Goal: Answer question/provide support: Share knowledge or assist other users

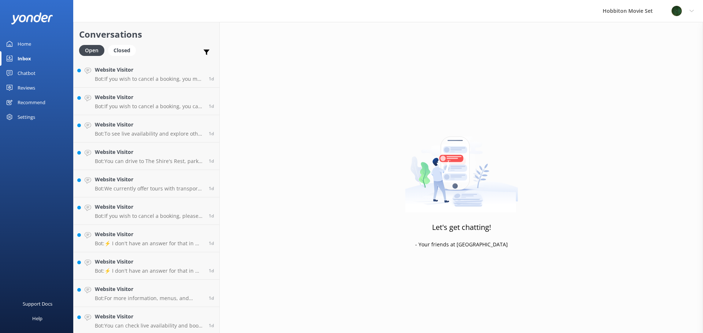
scroll to position [1072, 0]
click at [174, 317] on h4 "Website Visitor" at bounding box center [149, 316] width 108 height 8
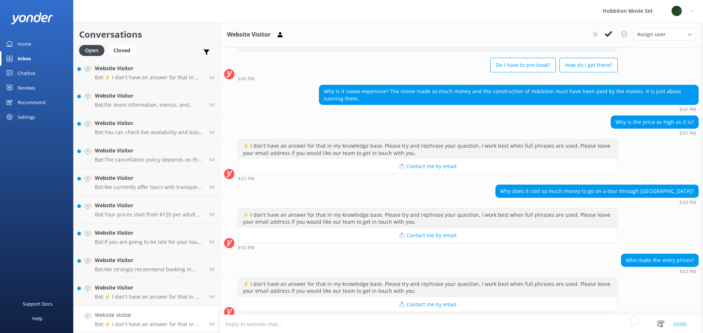
scroll to position [37, 0]
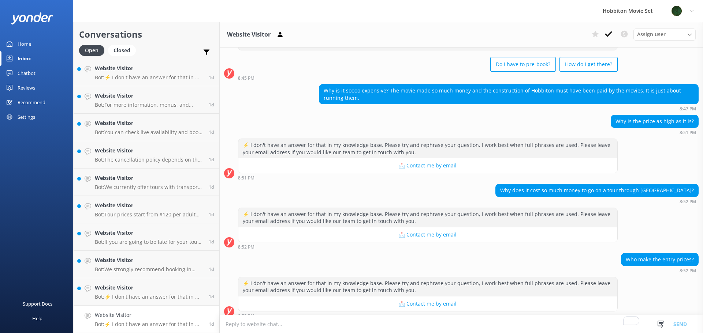
click at [332, 193] on div "Why does it cost so much money to go on a tour through [GEOGRAPHIC_DATA]? 8:52 …" at bounding box center [461, 194] width 483 height 20
click at [606, 38] on button at bounding box center [608, 34] width 13 height 11
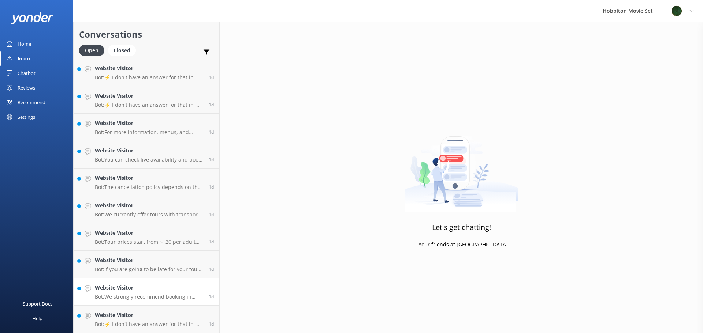
scroll to position [1045, 0]
click at [126, 315] on h4 "Website Visitor" at bounding box center [149, 316] width 108 height 8
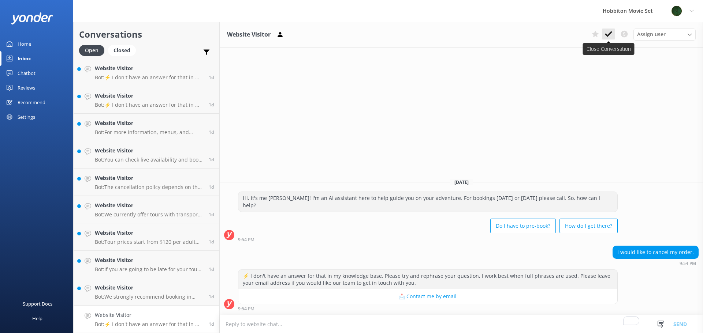
click at [606, 30] on icon at bounding box center [608, 33] width 7 height 7
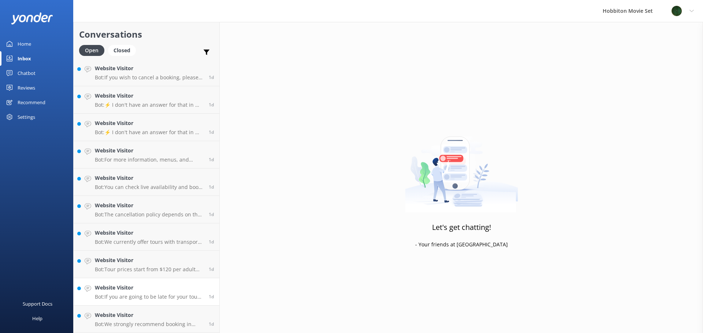
scroll to position [1017, 0]
click at [135, 320] on div "Website Visitor Bot: We strongly recommend booking in advance as our tours are …" at bounding box center [149, 320] width 108 height 16
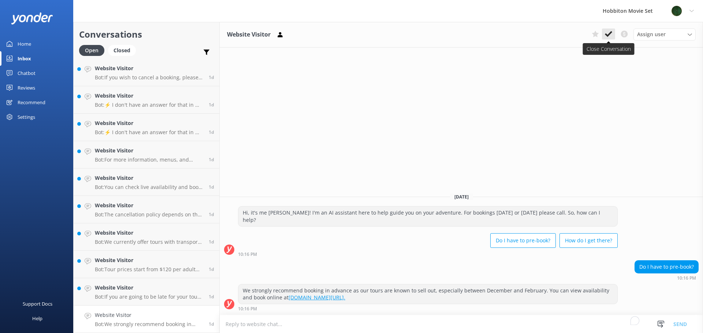
click at [606, 34] on icon at bounding box center [608, 33] width 7 height 7
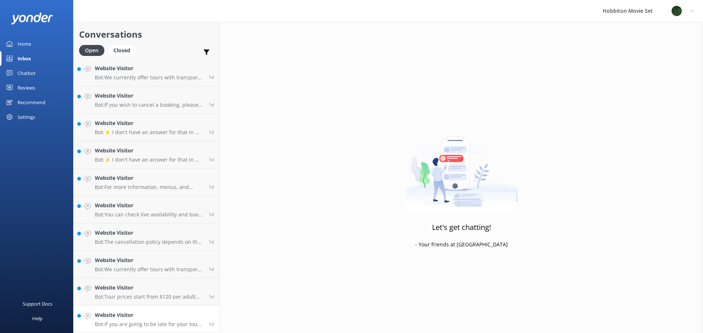
scroll to position [990, 0]
click at [150, 314] on h4 "Website Visitor" at bounding box center [149, 316] width 108 height 8
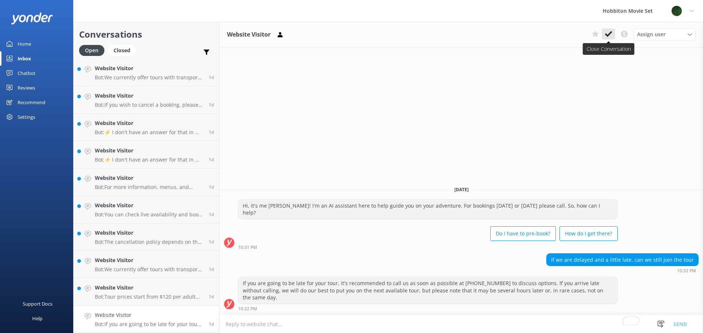
click at [607, 34] on icon at bounding box center [608, 33] width 7 height 7
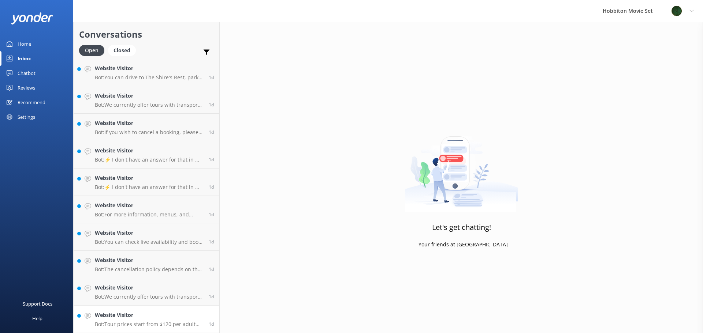
scroll to position [962, 0]
click at [135, 323] on p "Bot: Tour prices start from $120 per adult for the Hobbiton Movie Set guided to…" at bounding box center [149, 324] width 108 height 7
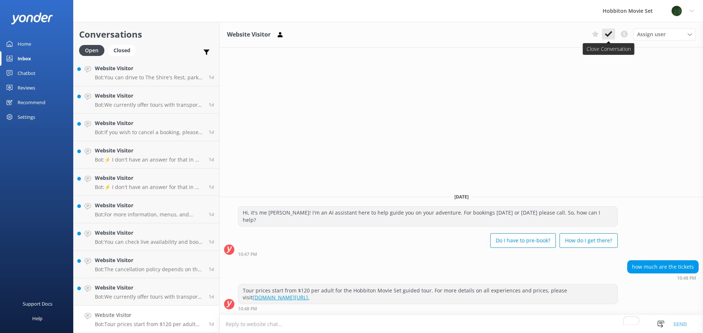
click at [607, 38] on button at bounding box center [608, 34] width 13 height 11
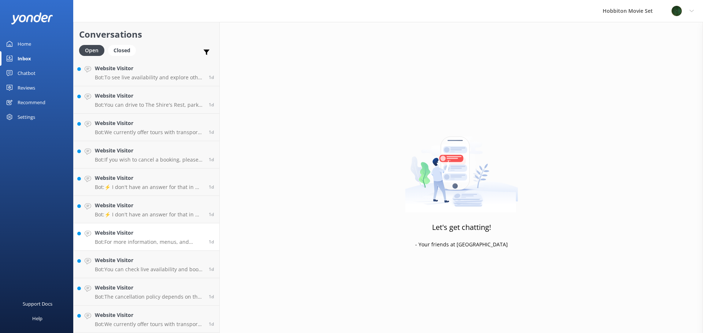
scroll to position [935, 0]
click at [170, 318] on h4 "Website Visitor" at bounding box center [149, 316] width 108 height 8
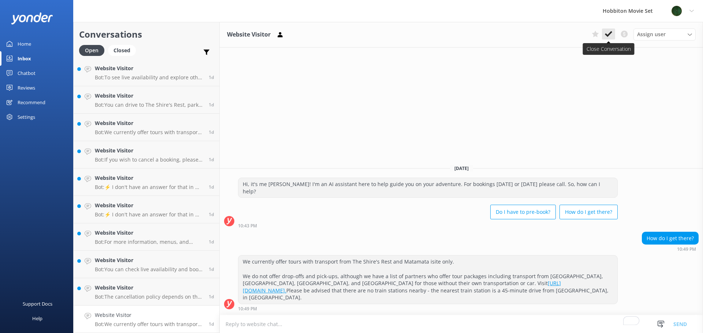
click at [605, 38] on icon at bounding box center [608, 33] width 7 height 7
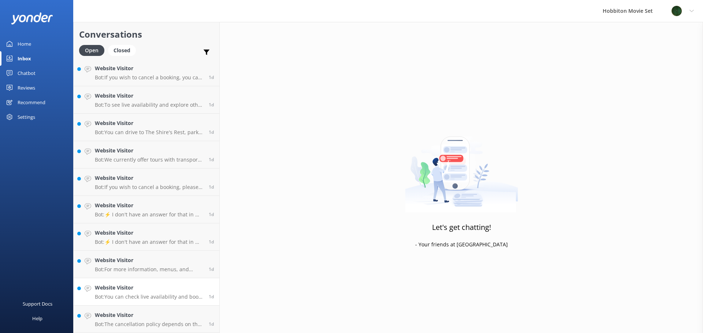
scroll to position [907, 0]
click at [142, 318] on h4 "Website Visitor" at bounding box center [149, 316] width 108 height 8
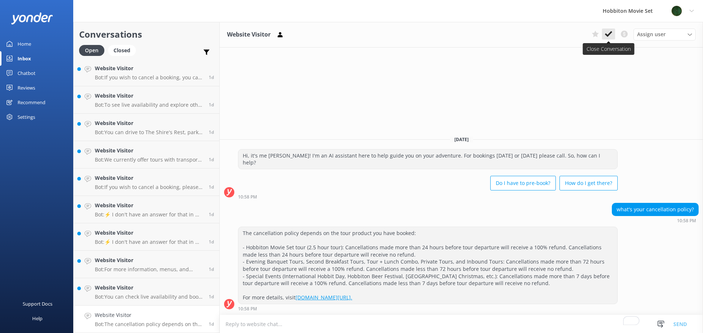
click at [607, 36] on use at bounding box center [608, 34] width 7 height 6
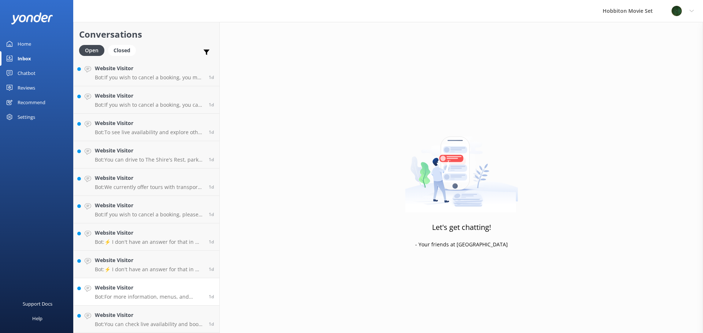
scroll to position [880, 0]
click at [149, 327] on p "Bot: You can check live availability and book your Hobbiton Movie Set Tour onli…" at bounding box center [149, 324] width 108 height 7
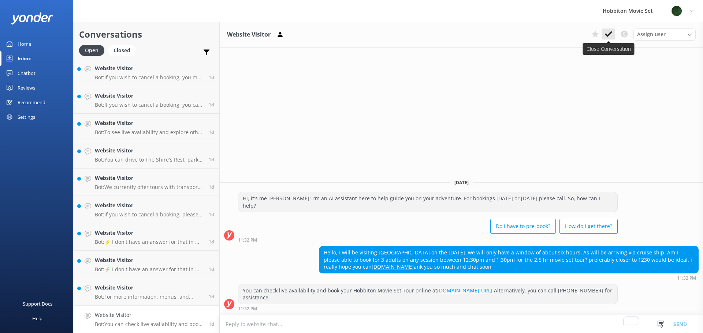
click at [609, 35] on use at bounding box center [608, 34] width 7 height 6
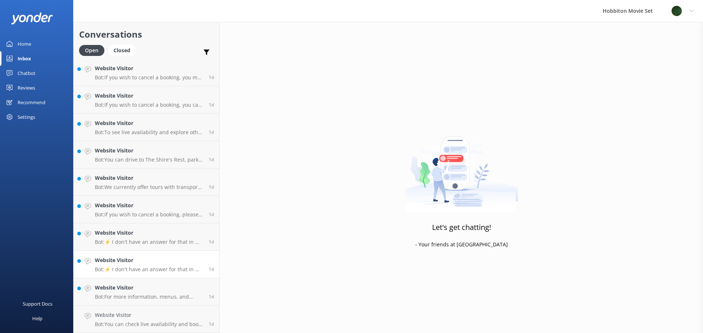
scroll to position [853, 0]
click at [156, 323] on p "Bot: For more information, menus, and pricing on weddings at Hobbiton, please v…" at bounding box center [149, 324] width 108 height 7
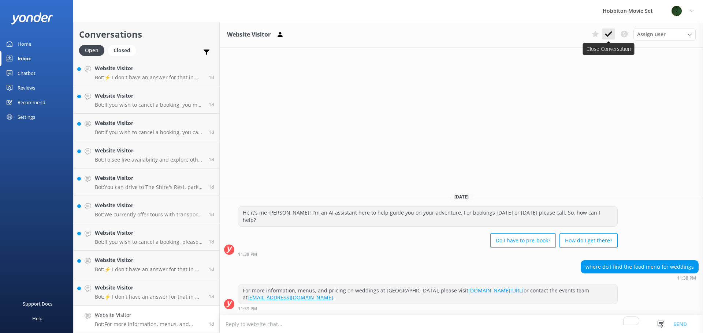
click at [607, 38] on button at bounding box center [608, 34] width 13 height 11
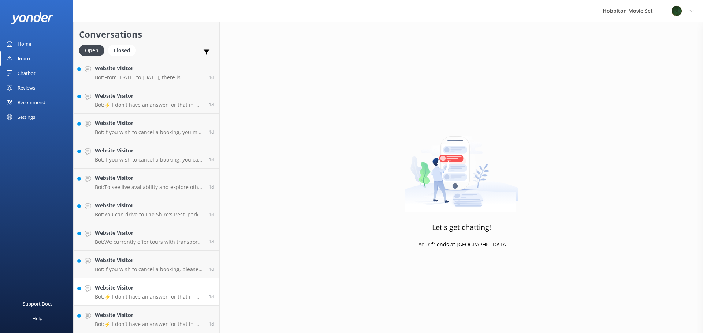
scroll to position [825, 0]
click at [160, 320] on div "Website Visitor Bot: ⚡ I don't have an answer for that in my knowledge base. Pl…" at bounding box center [149, 320] width 108 height 16
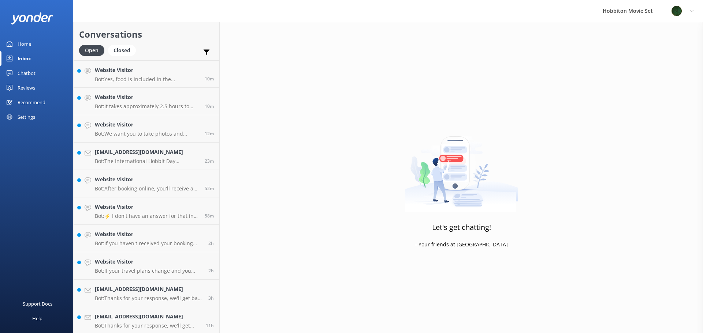
scroll to position [84, 0]
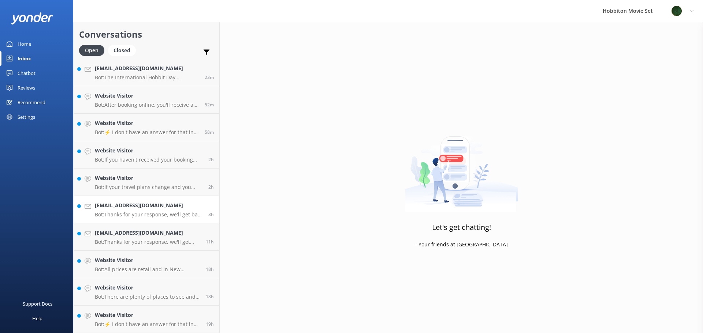
click at [165, 216] on p "Bot: Thanks for your response, we'll get back to you as soon as we can during o…" at bounding box center [149, 215] width 108 height 7
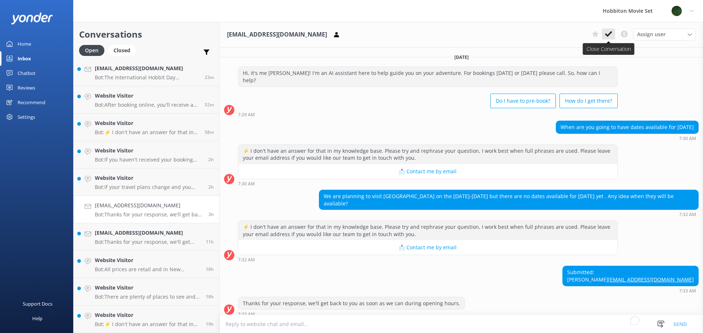
click at [607, 32] on icon at bounding box center [608, 33] width 7 height 7
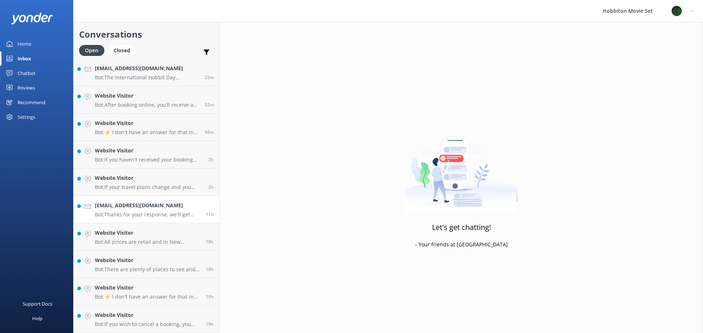
click at [144, 213] on p "Bot: Thanks for your response, we'll get back to you as soon as we can during o…" at bounding box center [147, 215] width 105 height 7
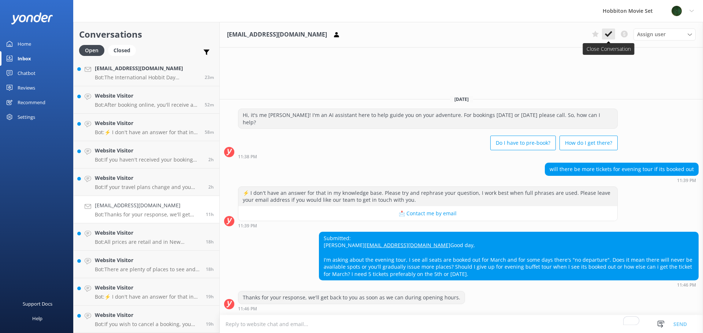
click at [604, 31] on button at bounding box center [608, 34] width 13 height 11
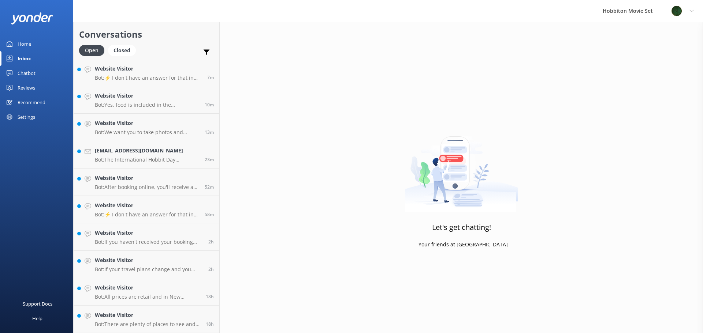
scroll to position [111, 0]
